Goal: Find specific page/section: Find specific page/section

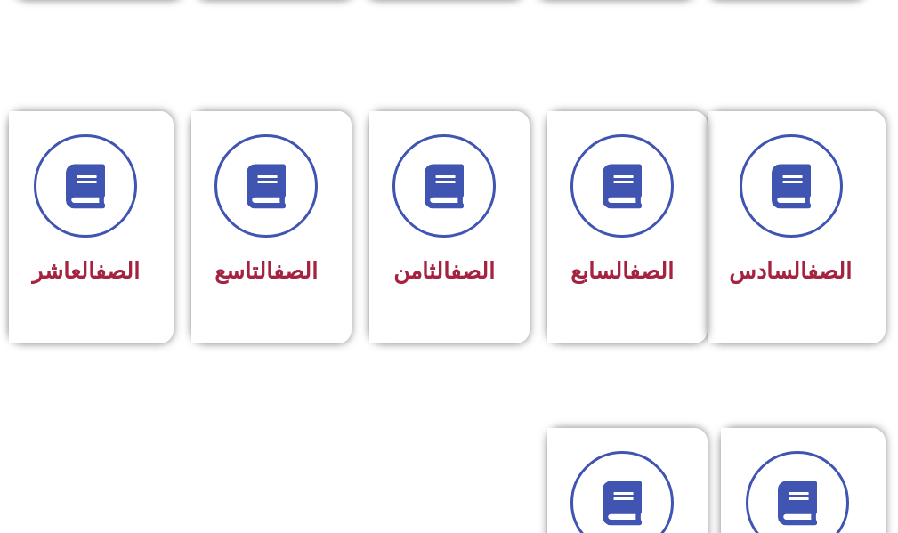
scroll to position [979, 0]
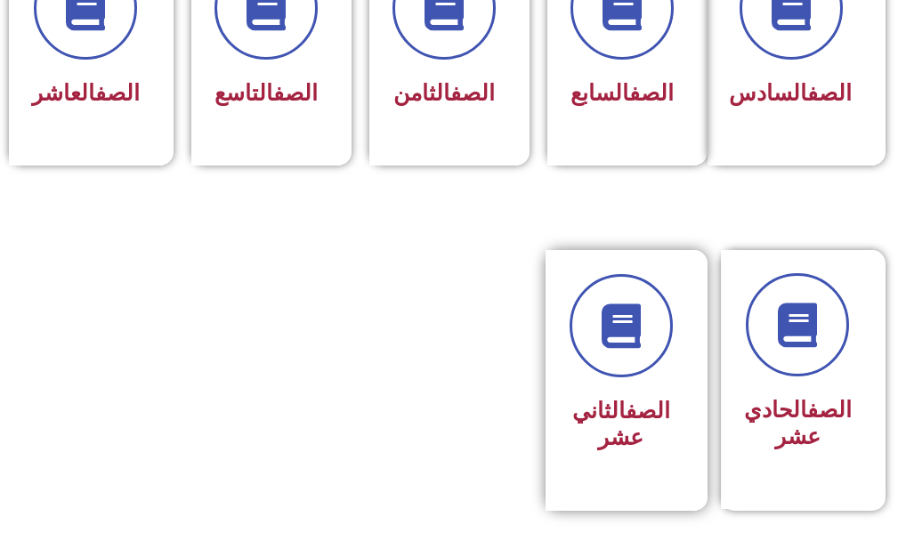
click at [633, 424] on link "الصف" at bounding box center [648, 411] width 45 height 26
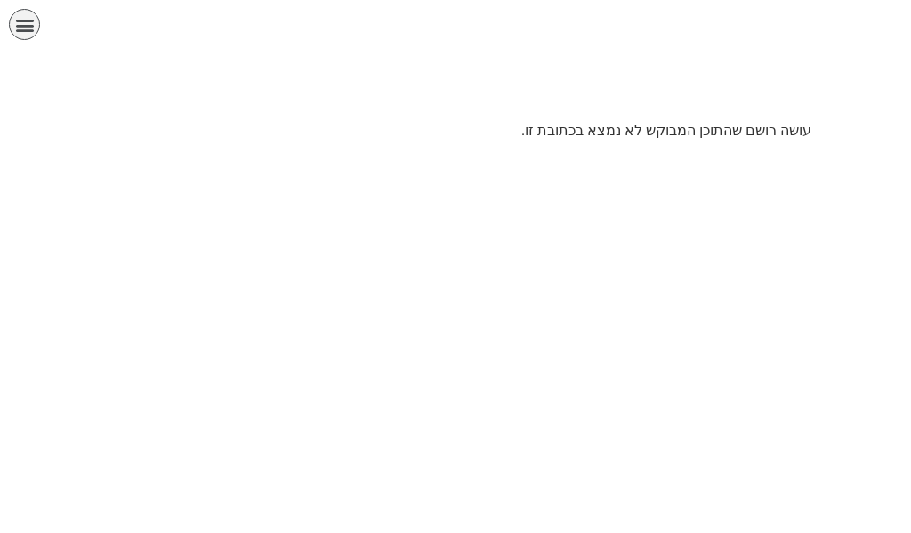
click at [16, 28] on icon "כפתור פתיחת תפריט" at bounding box center [25, 25] width 20 height 20
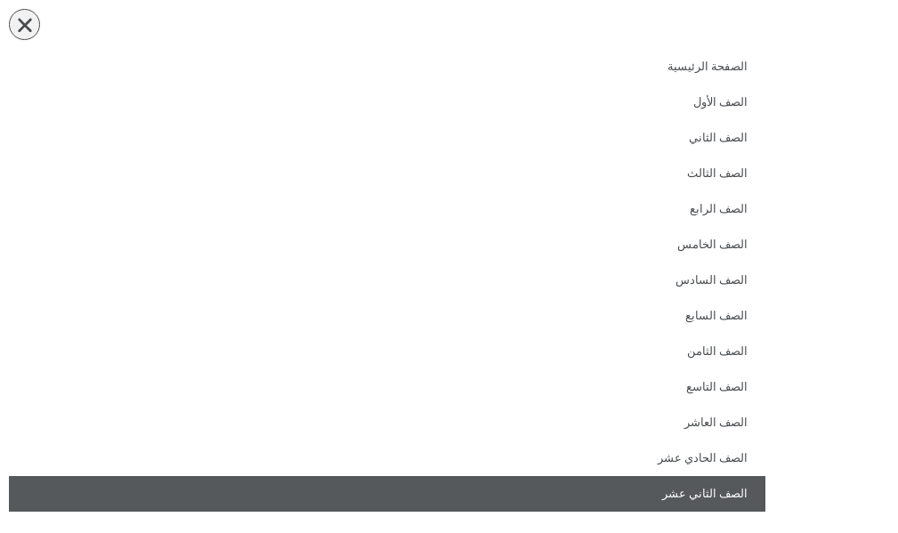
click at [700, 486] on link "الصف الثاني عشر" at bounding box center [387, 494] width 757 height 36
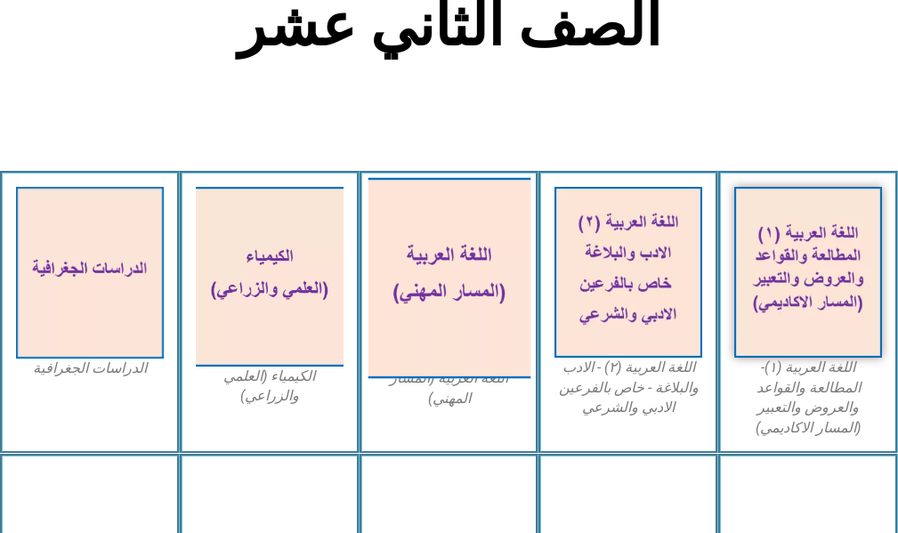
scroll to position [534, 0]
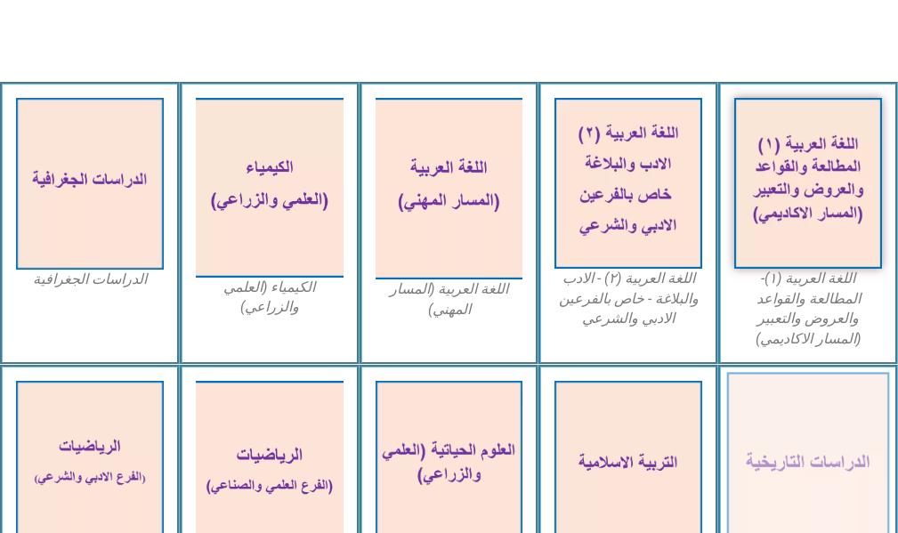
click at [800, 457] on img at bounding box center [808, 466] width 162 height 189
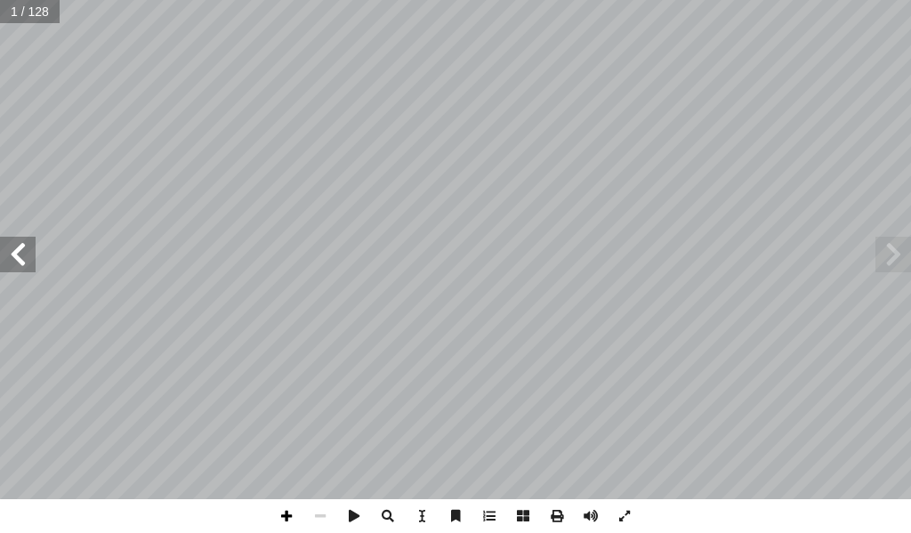
click at [287, 513] on span at bounding box center [287, 516] width 34 height 34
click at [291, 519] on span at bounding box center [287, 516] width 34 height 34
click at [282, 517] on span at bounding box center [287, 516] width 34 height 34
click at [20, 260] on span at bounding box center [18, 255] width 36 height 36
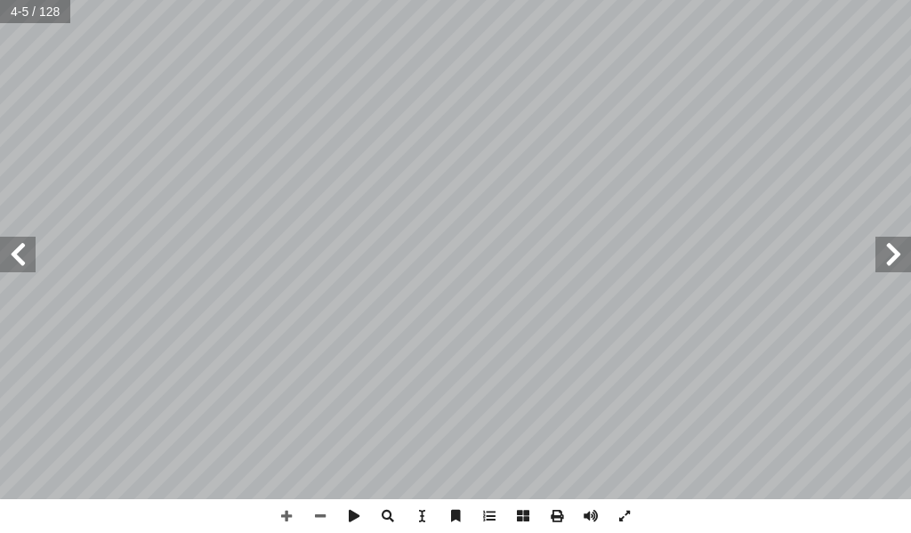
click at [20, 260] on span at bounding box center [18, 255] width 36 height 36
